Goal: Task Accomplishment & Management: Manage account settings

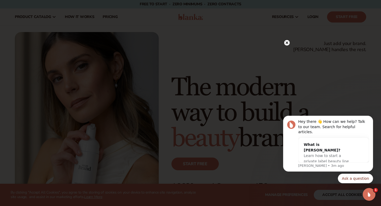
click at [287, 43] on icon at bounding box center [287, 42] width 3 height 3
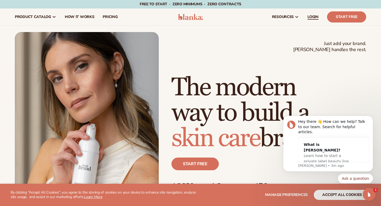
click at [314, 18] on span "LOGIN" at bounding box center [312, 17] width 11 height 4
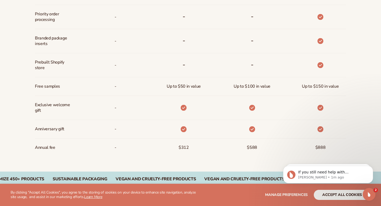
scroll to position [518, 0]
